Goal: Find specific page/section: Find specific page/section

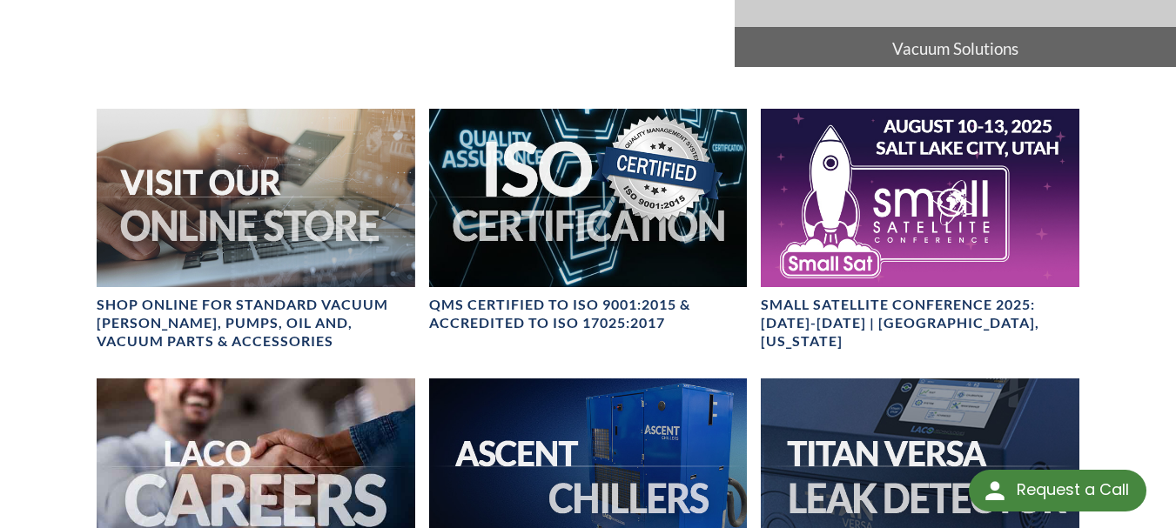
select select "Language Translate Widget"
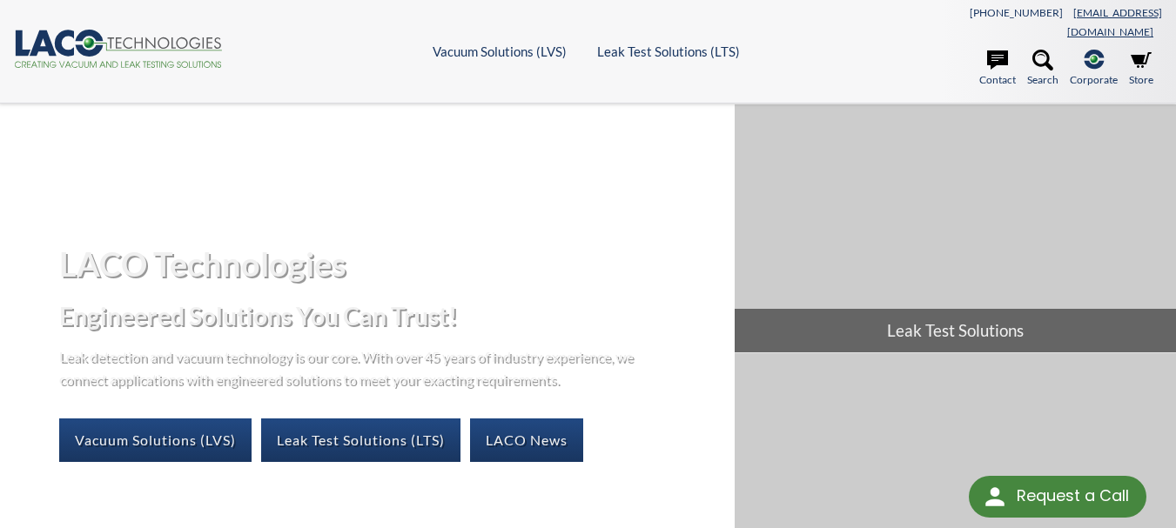
click at [1144, 17] on html "Request a Call Request a Call <- Close Vacuum Solutions (LVS) -> <- Close Vacuu…" at bounding box center [588, 264] width 1176 height 528
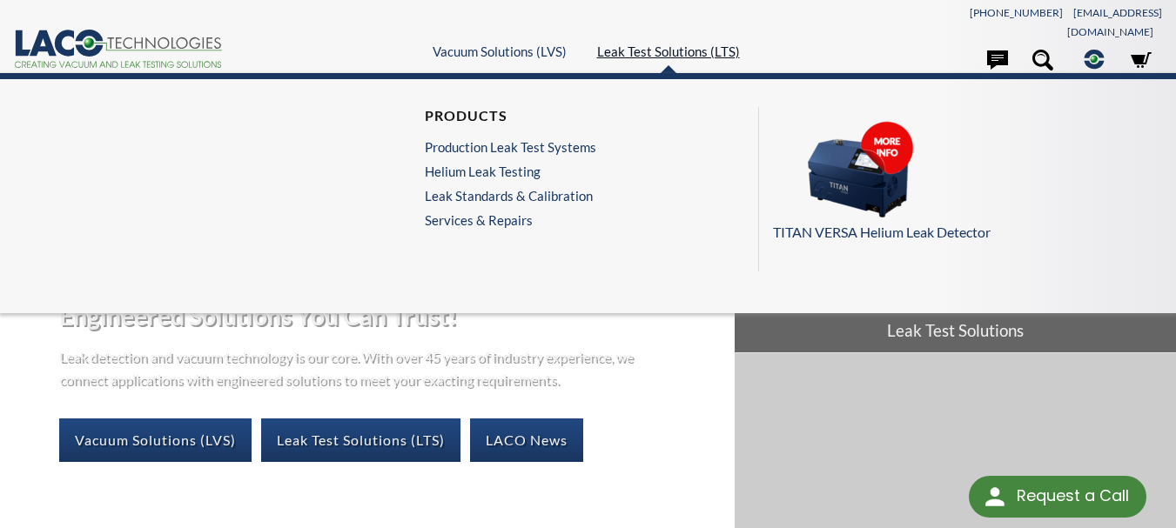
click at [665, 44] on link "Leak Test Solutions (LTS)" at bounding box center [668, 52] width 143 height 16
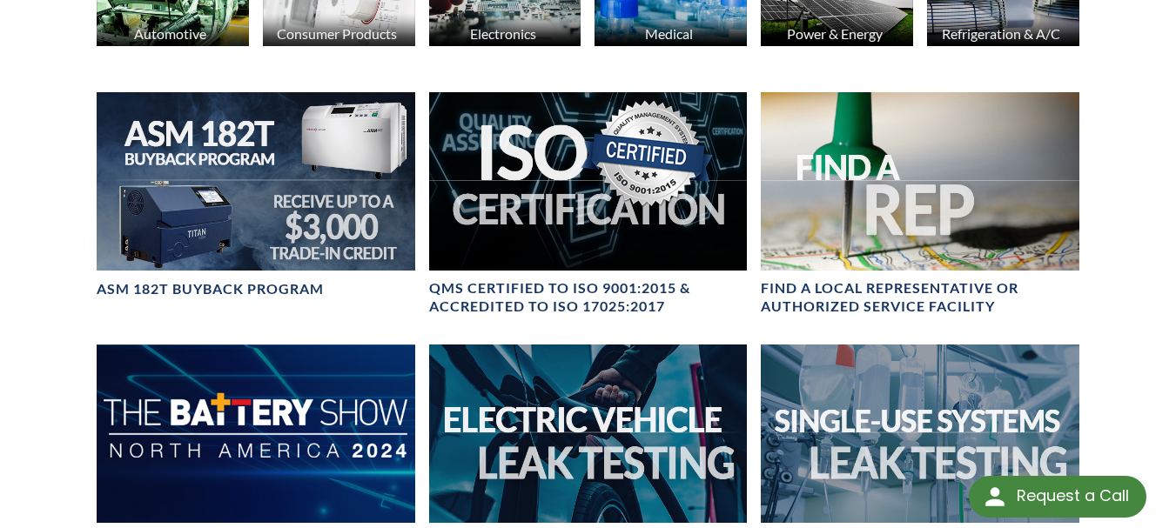
select select "Language Translate Widget"
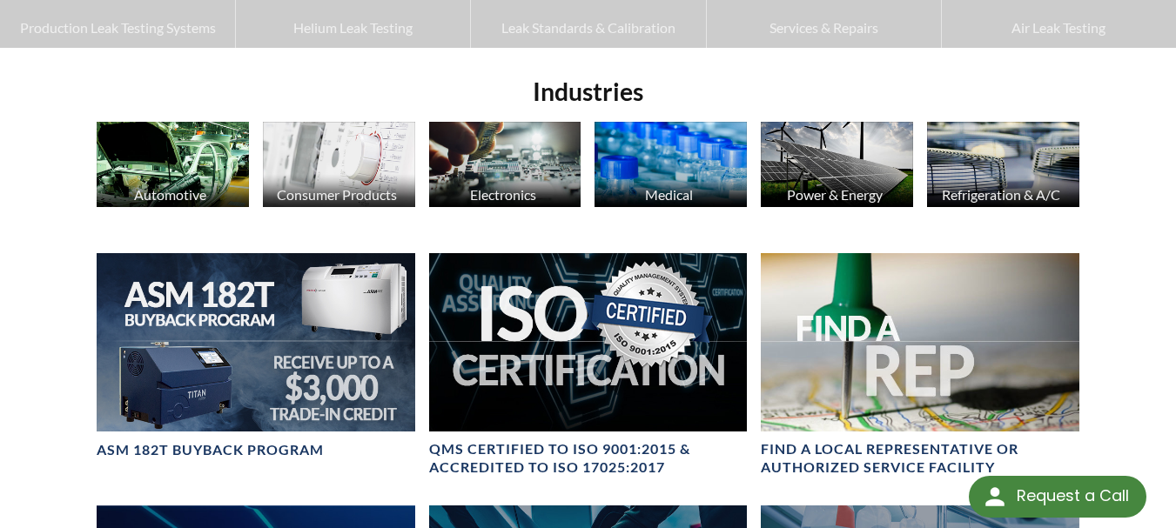
drag, startPoint x: 1188, startPoint y: 72, endPoint x: 1151, endPoint y: 216, distance: 148.4
